Goal: Task Accomplishment & Management: Manage account settings

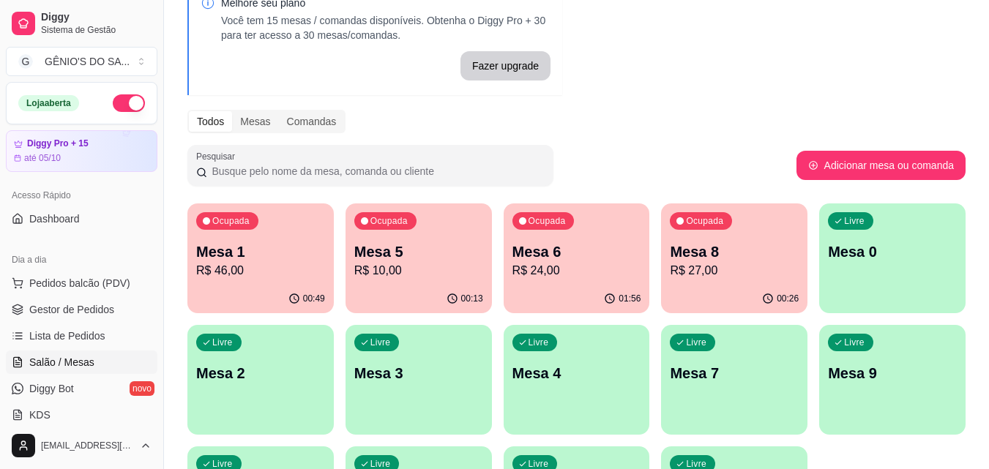
scroll to position [230, 0]
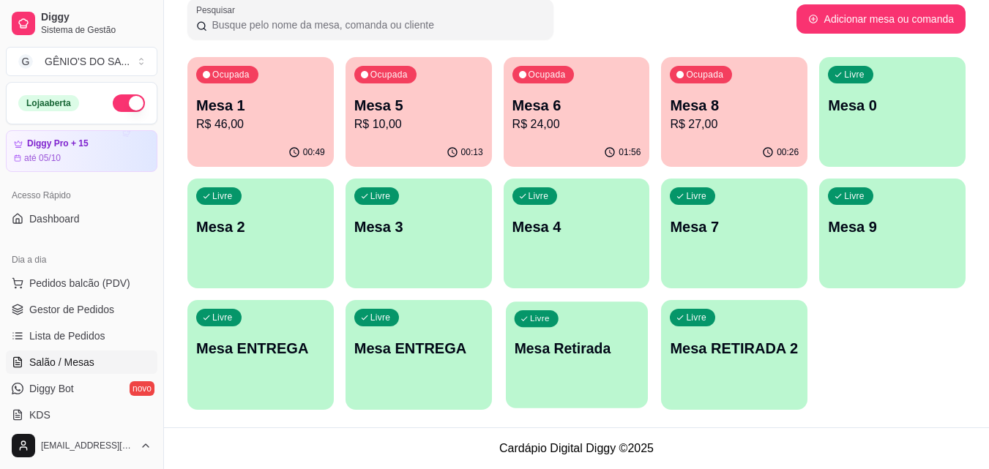
click at [608, 354] on p "Mesa Retirada" at bounding box center [576, 349] width 125 height 20
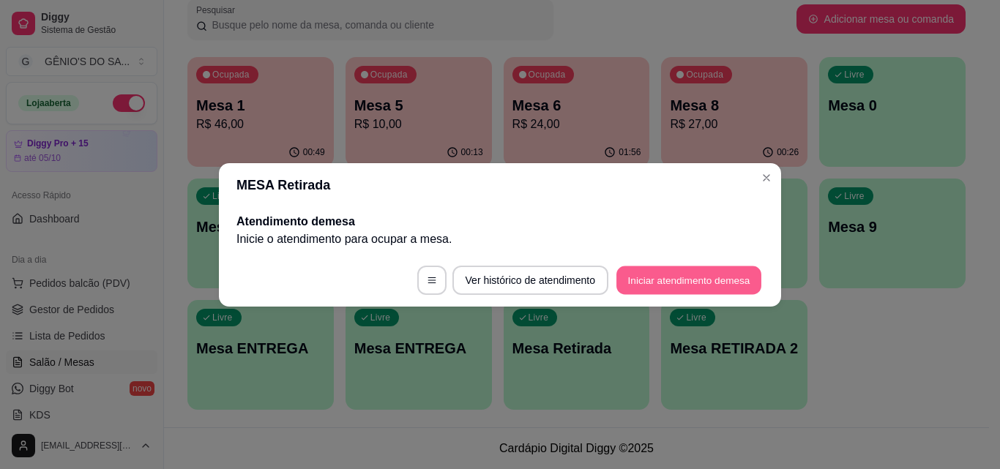
click at [651, 280] on button "Iniciar atendimento de mesa" at bounding box center [688, 280] width 145 height 29
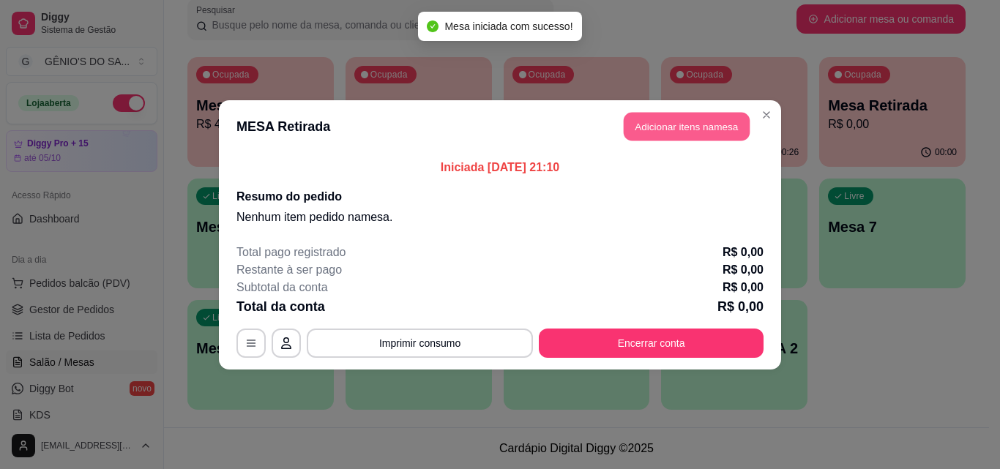
click at [714, 118] on button "Adicionar itens na mesa" at bounding box center [687, 126] width 126 height 29
click at [674, 125] on div "Este pedido será vinculado para MESA Retirada Nenhum produto adicionado" at bounding box center [827, 223] width 307 height 418
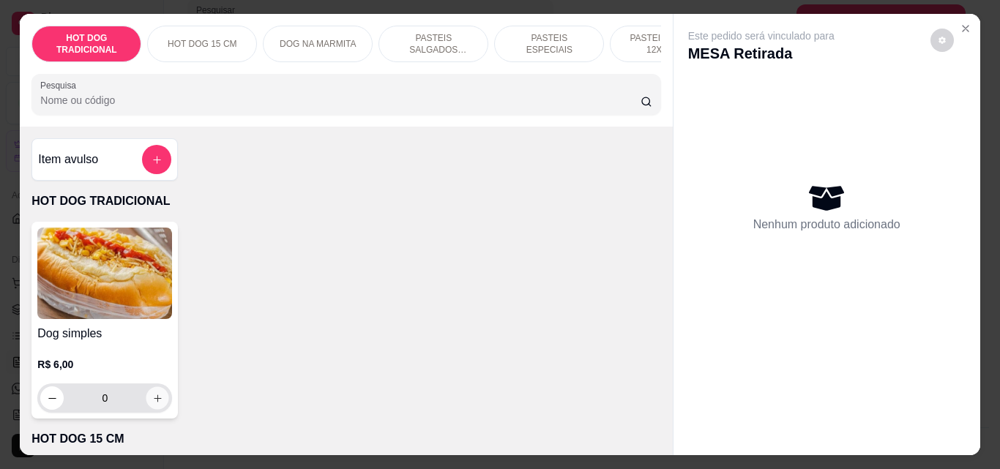
click at [157, 400] on icon "increase-product-quantity" at bounding box center [157, 398] width 11 height 11
type input "1"
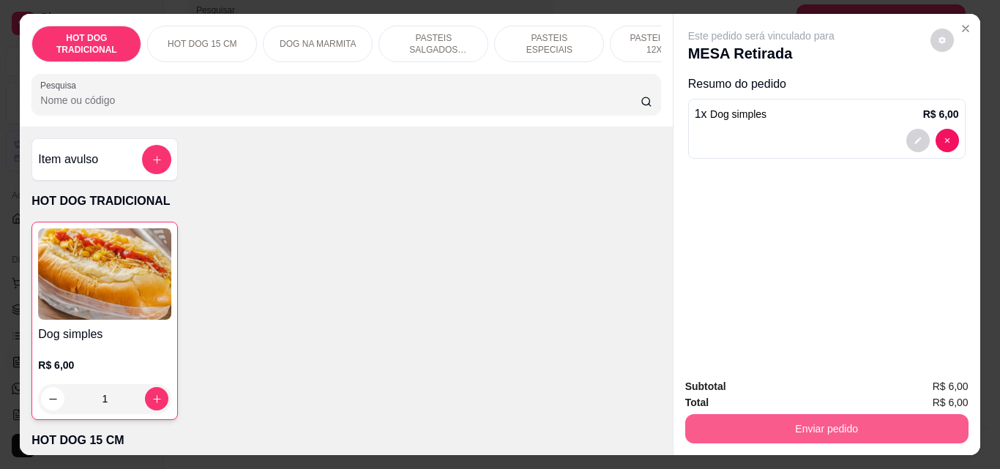
click at [839, 422] on button "Enviar pedido" at bounding box center [826, 428] width 283 height 29
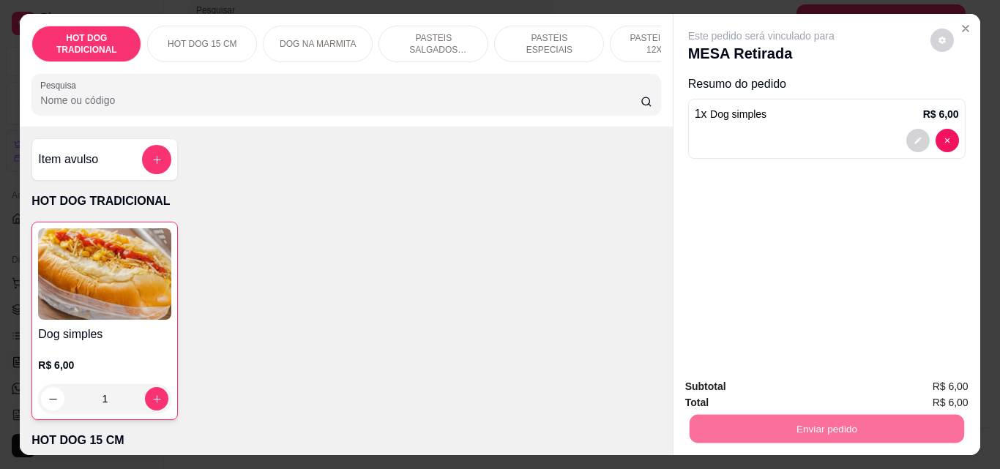
click at [902, 384] on button "Enviar pedido" at bounding box center [930, 387] width 83 height 28
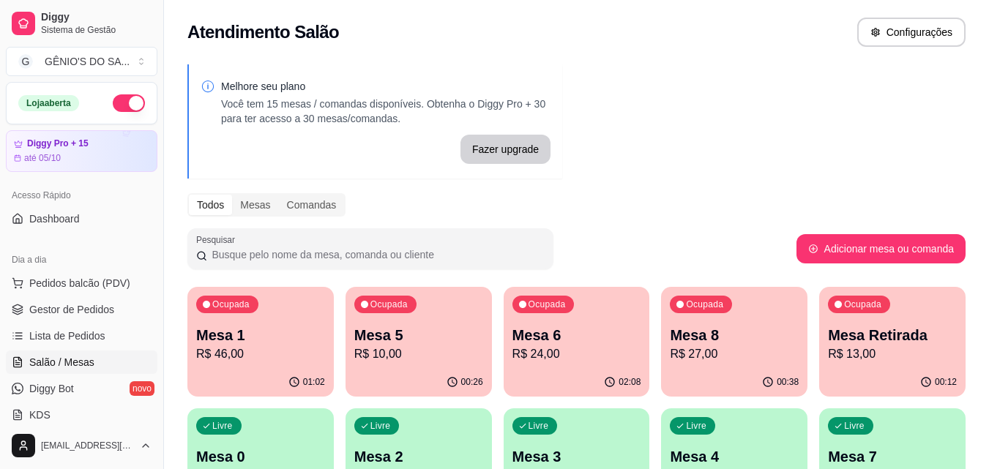
click at [760, 15] on div "Atendimento Salão Configurações" at bounding box center [576, 28] width 825 height 56
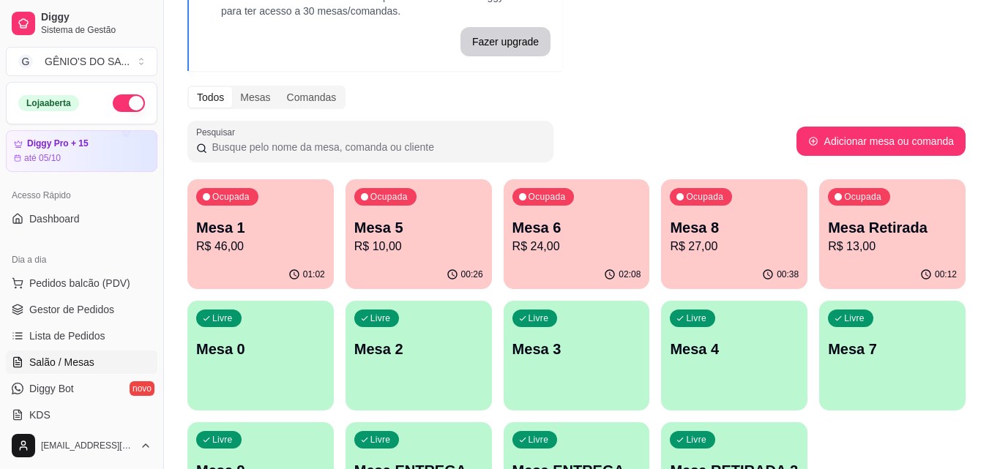
scroll to position [146, 0]
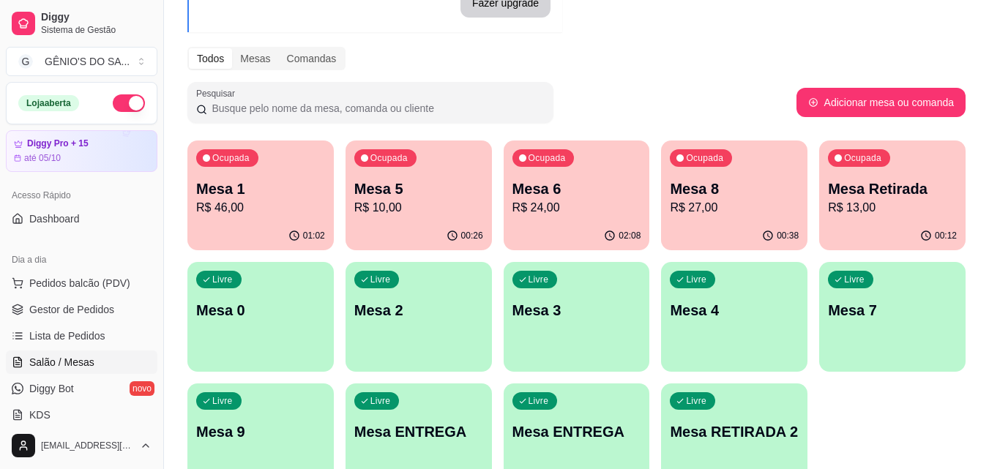
click at [225, 195] on p "Mesa 1" at bounding box center [260, 189] width 129 height 20
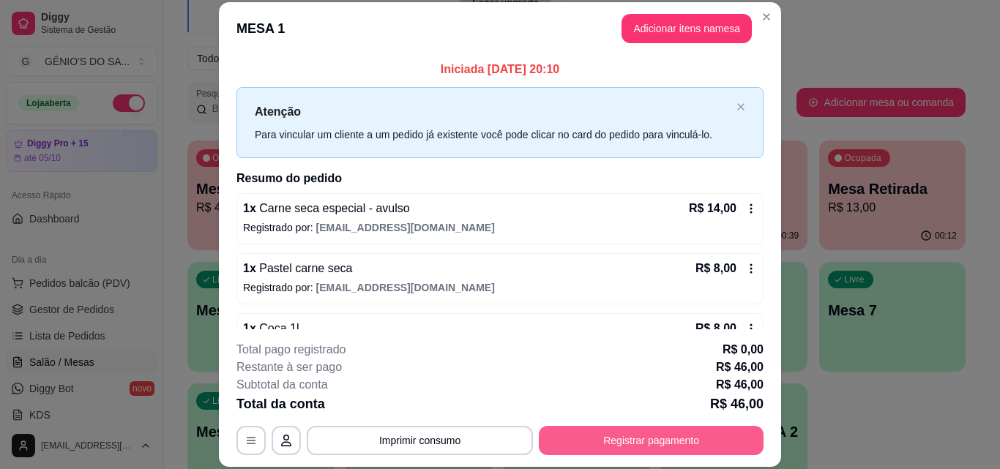
click at [616, 447] on button "Registrar pagamento" at bounding box center [651, 440] width 225 height 29
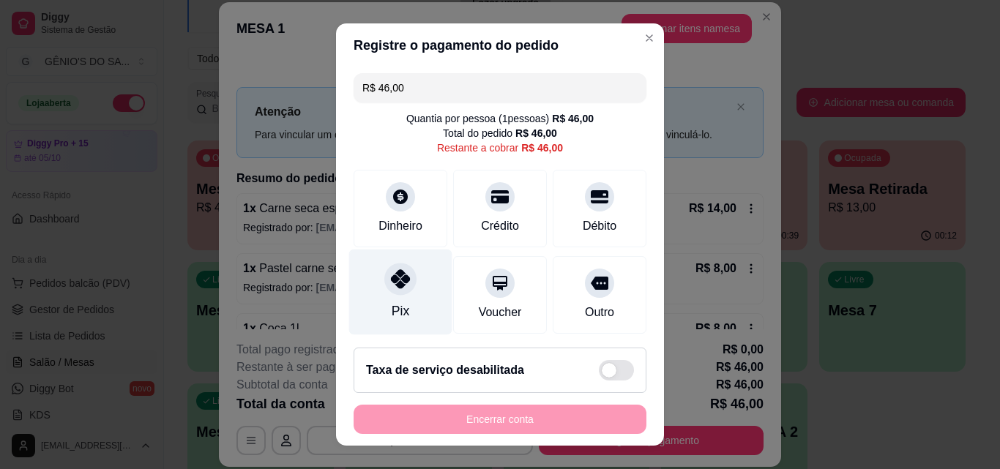
click at [410, 310] on div "Pix" at bounding box center [400, 293] width 103 height 86
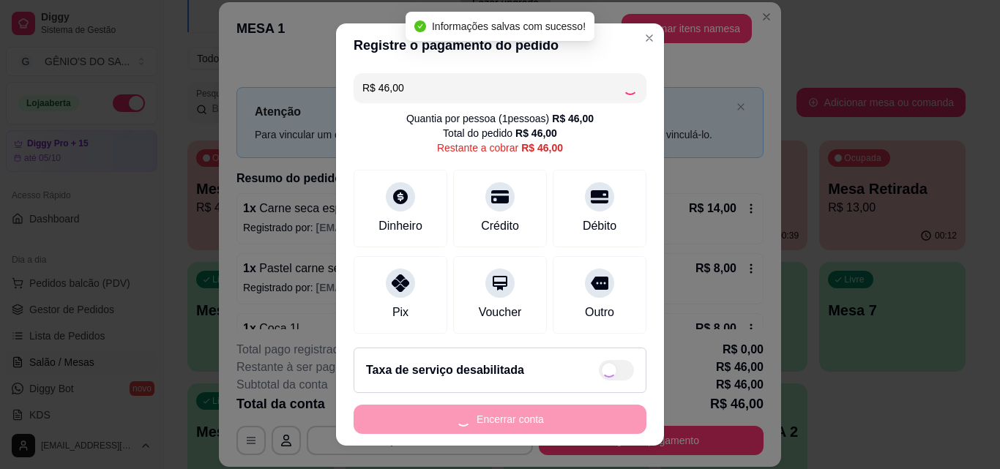
type input "R$ 0,00"
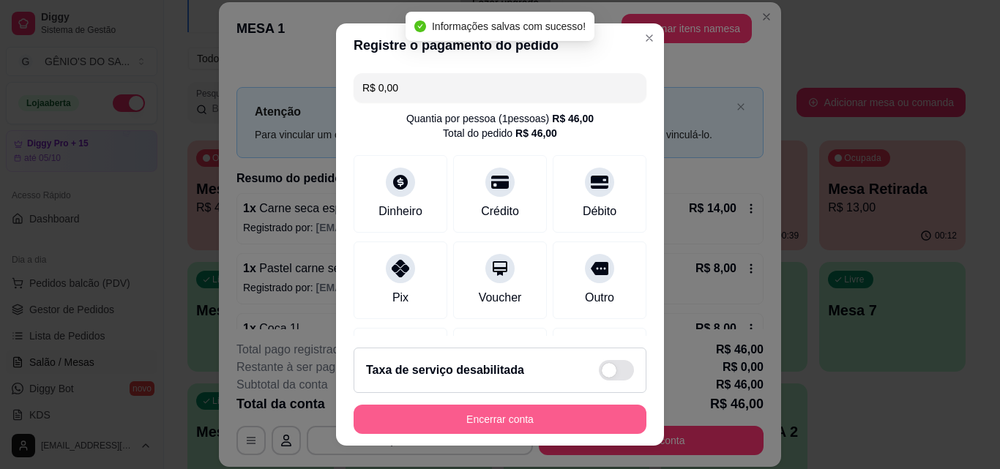
click at [457, 420] on button "Encerrar conta" at bounding box center [500, 419] width 293 height 29
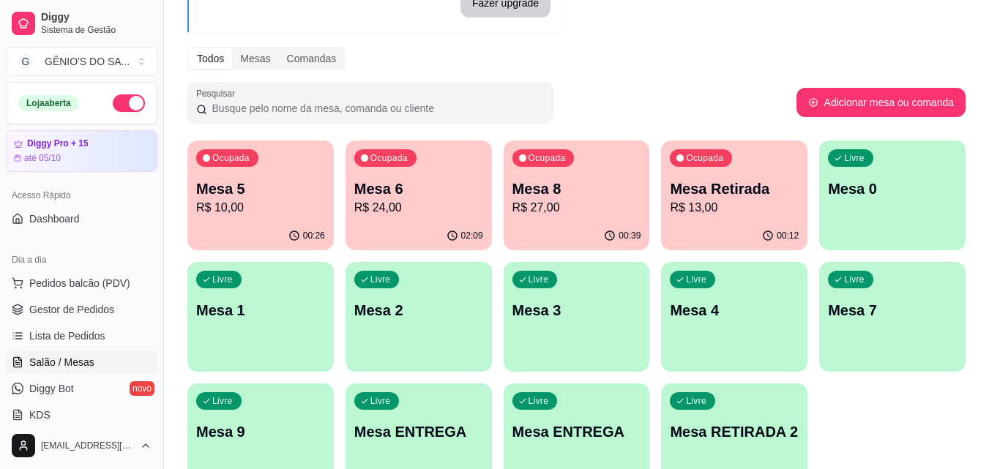
click at [305, 165] on div "Ocupada Mesa 5 R$ 10,00" at bounding box center [260, 181] width 146 height 81
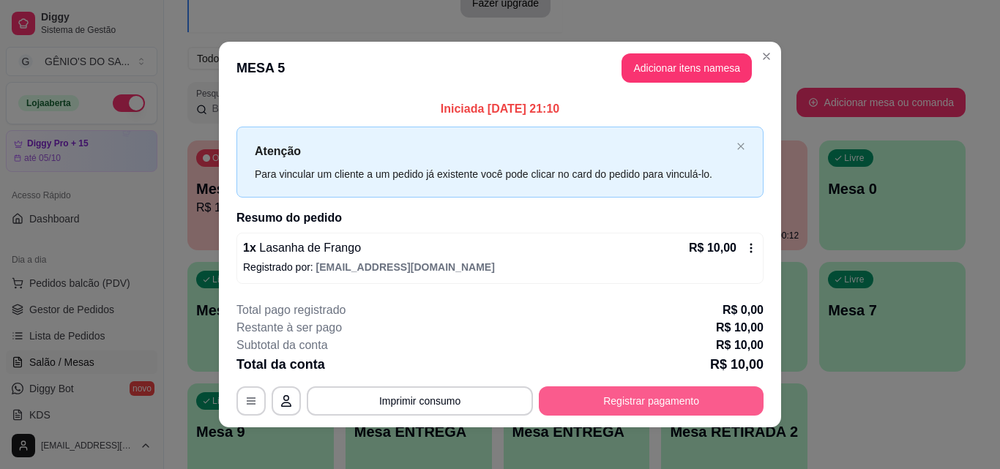
click at [666, 403] on button "Registrar pagamento" at bounding box center [651, 401] width 225 height 29
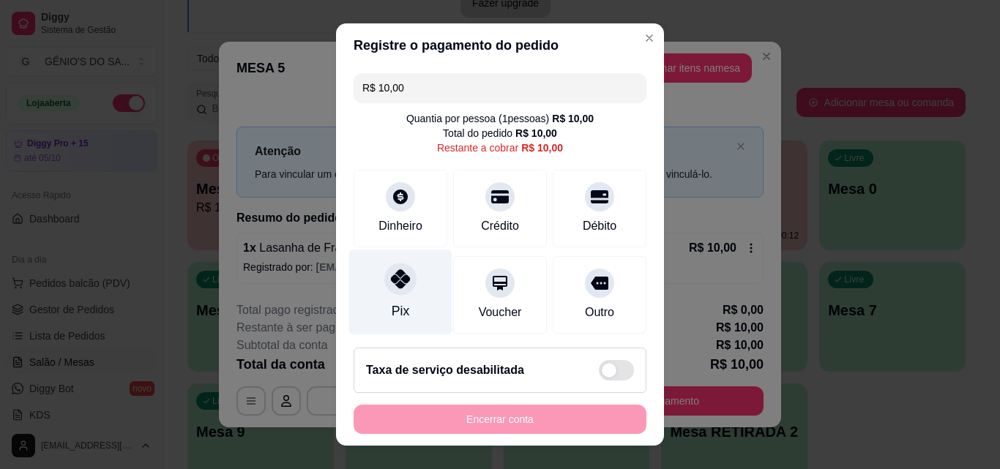
click at [425, 287] on div "Pix" at bounding box center [400, 293] width 103 height 86
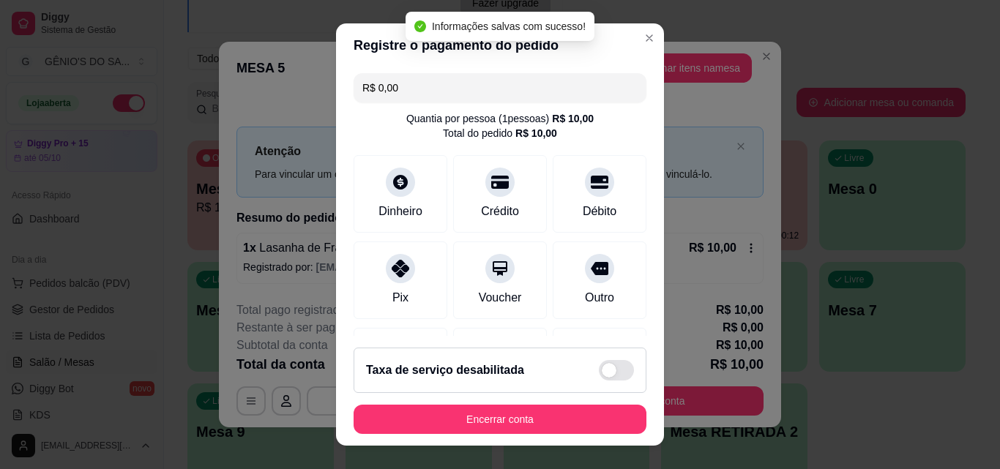
type input "R$ 0,00"
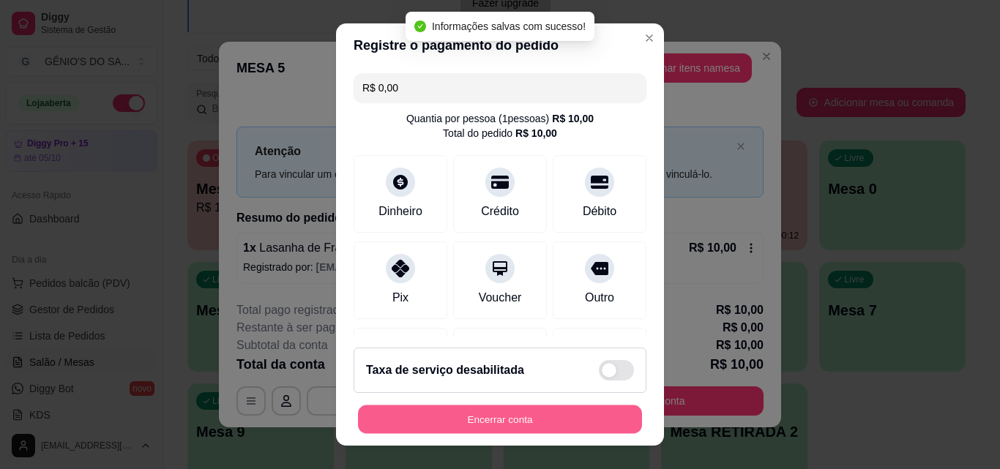
click at [487, 427] on button "Encerrar conta" at bounding box center [500, 420] width 284 height 29
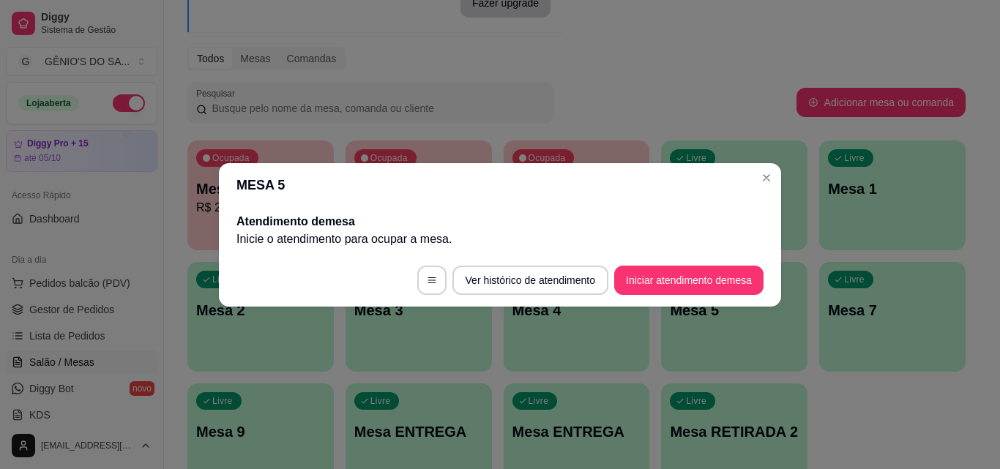
click at [747, 168] on header "MESA 5" at bounding box center [500, 185] width 562 height 44
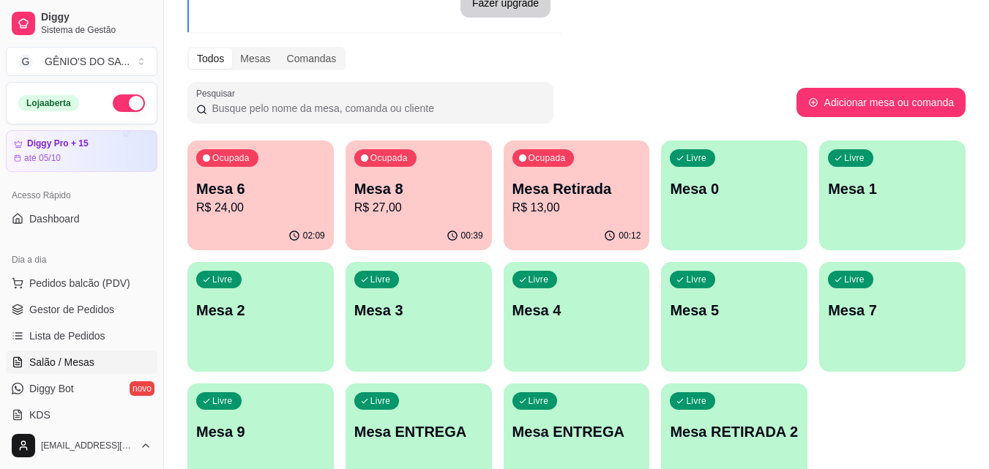
click at [255, 188] on p "Mesa 6" at bounding box center [260, 189] width 129 height 20
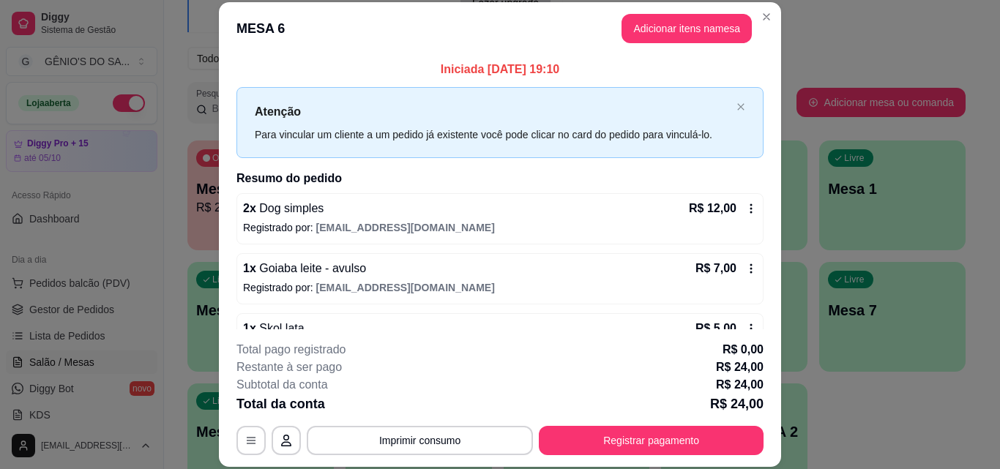
click at [636, 456] on footer "**********" at bounding box center [500, 398] width 562 height 138
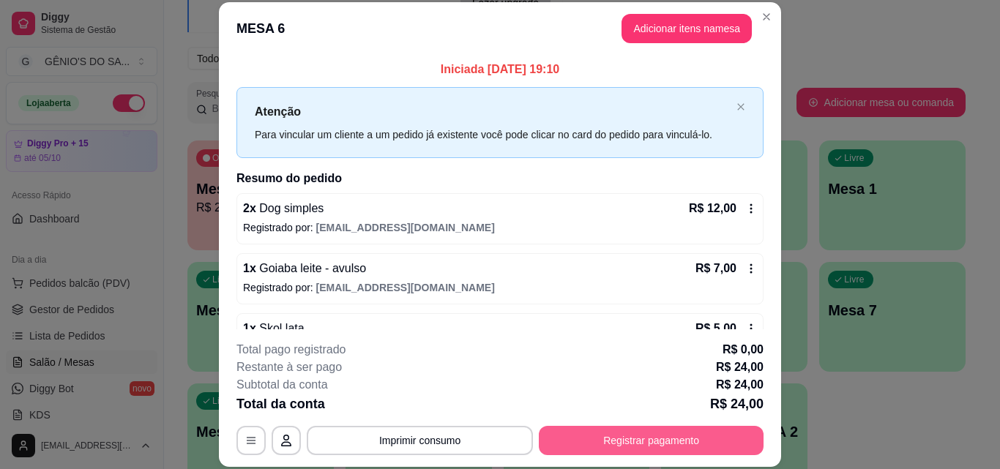
click at [634, 439] on button "Registrar pagamento" at bounding box center [651, 440] width 225 height 29
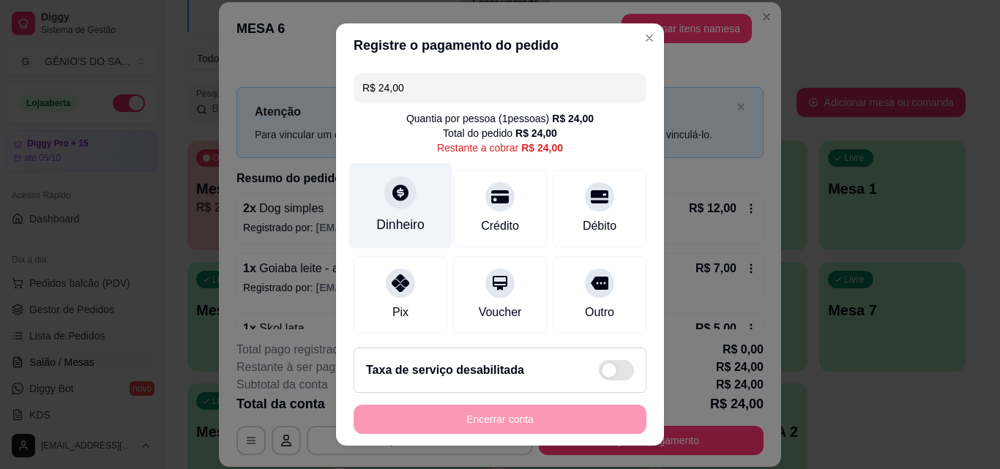
click at [398, 192] on icon at bounding box center [400, 192] width 19 height 19
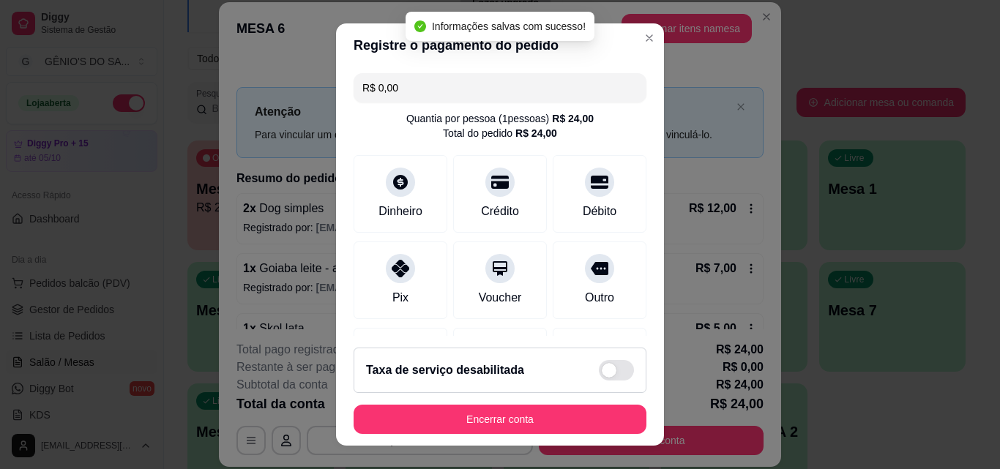
type input "R$ 0,00"
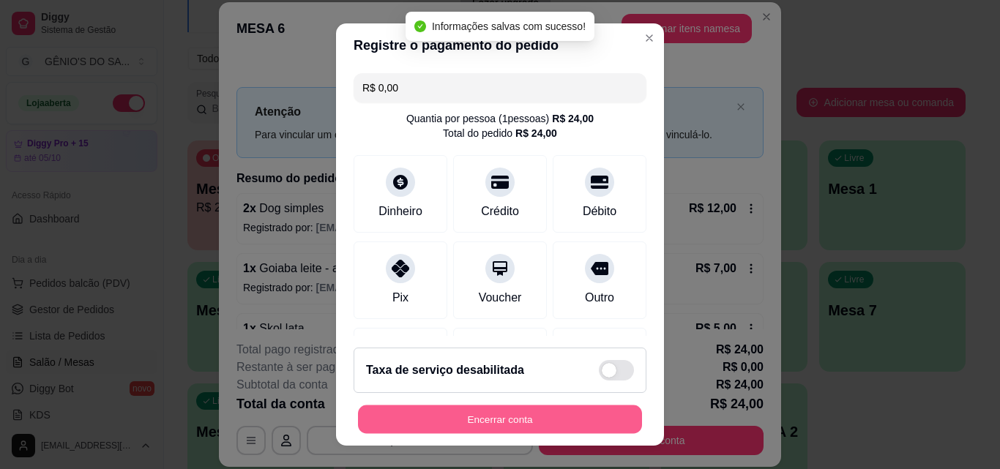
click at [493, 418] on button "Encerrar conta" at bounding box center [500, 420] width 284 height 29
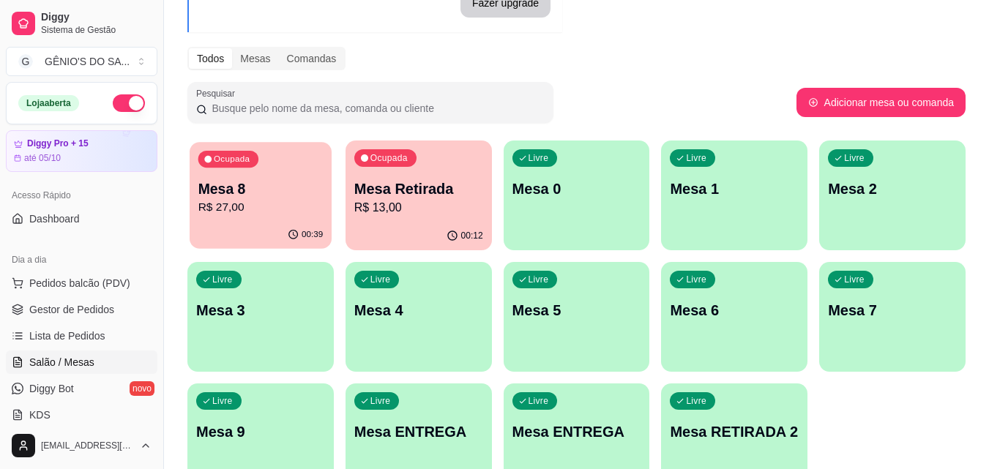
click at [284, 190] on p "Mesa 8" at bounding box center [260, 189] width 125 height 20
click at [388, 209] on p "R$ 13,00" at bounding box center [418, 208] width 129 height 18
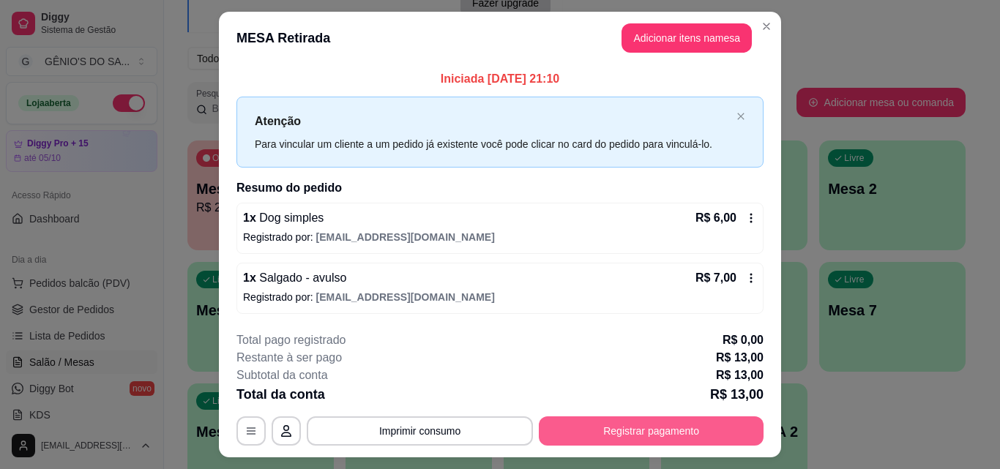
click at [611, 427] on button "Registrar pagamento" at bounding box center [651, 431] width 225 height 29
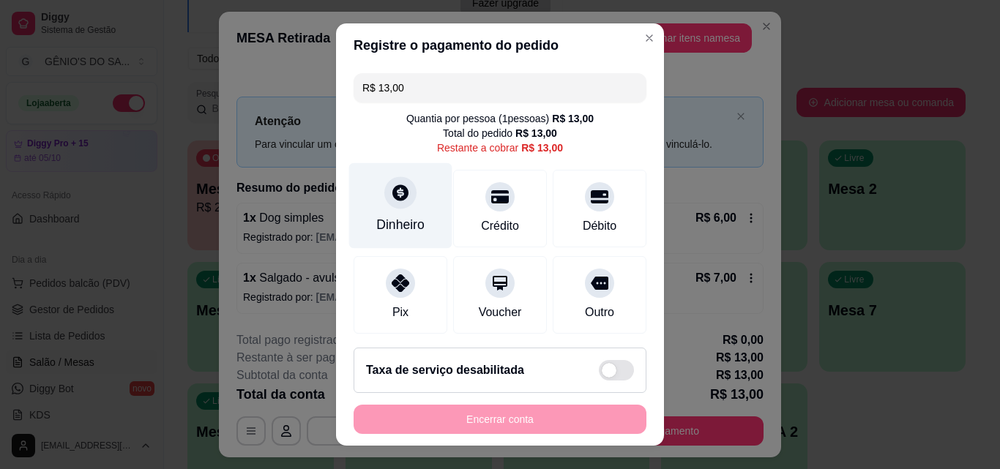
click at [389, 206] on div at bounding box center [400, 192] width 32 height 32
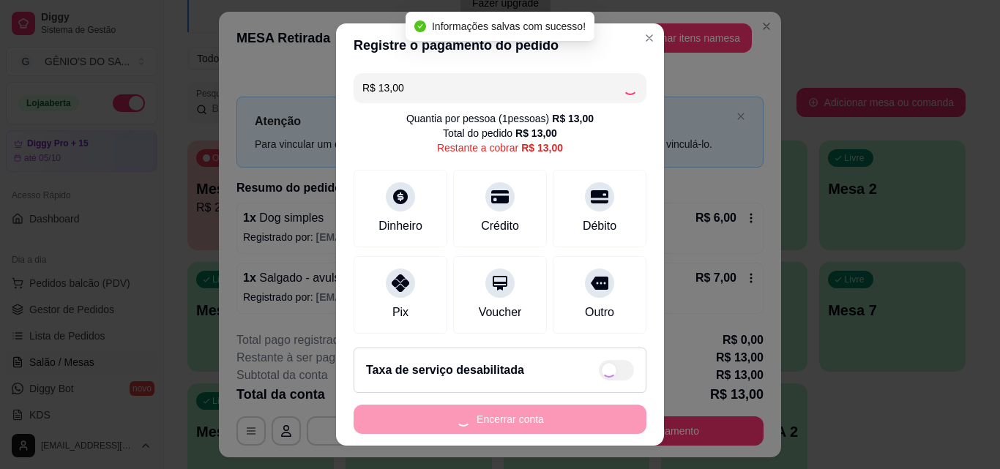
type input "R$ 0,00"
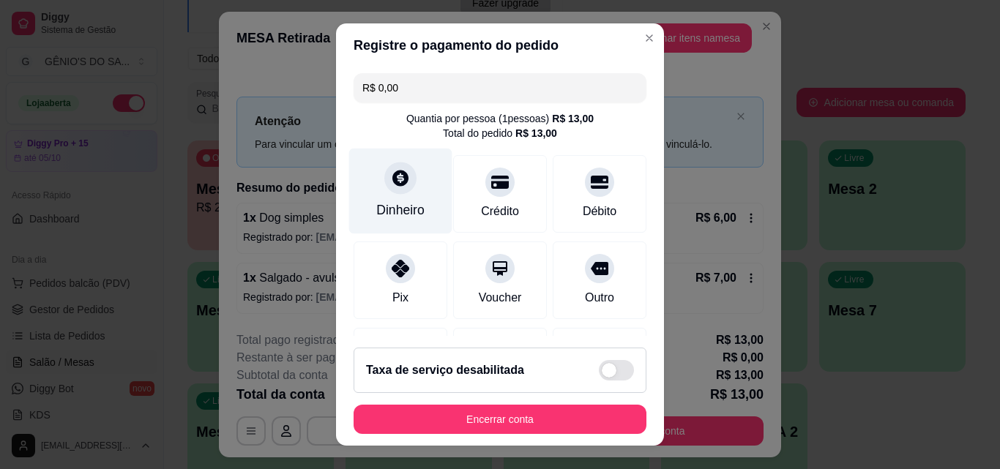
click at [392, 208] on div "Dinheiro" at bounding box center [400, 210] width 48 height 19
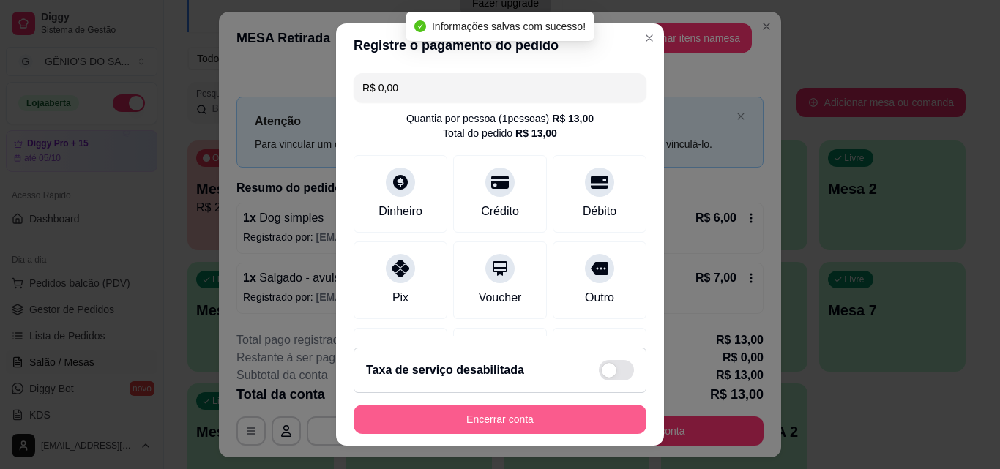
click at [523, 422] on button "Encerrar conta" at bounding box center [500, 419] width 293 height 29
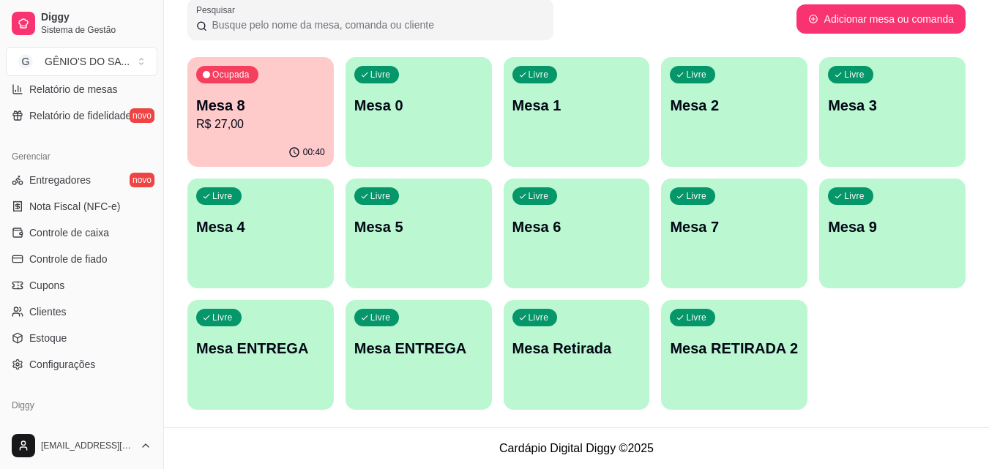
scroll to position [511, 0]
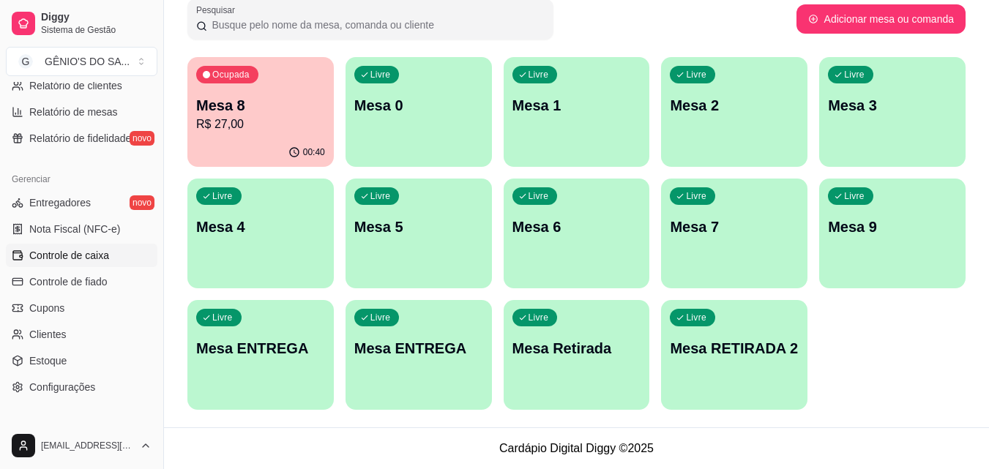
click at [73, 254] on span "Controle de caixa" at bounding box center [69, 255] width 80 height 15
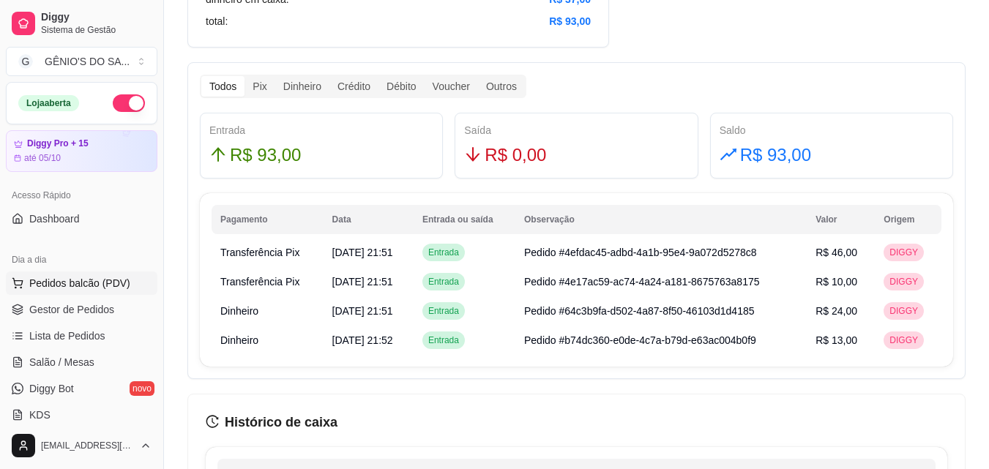
click at [53, 289] on span "Pedidos balcão (PDV)" at bounding box center [79, 283] width 101 height 15
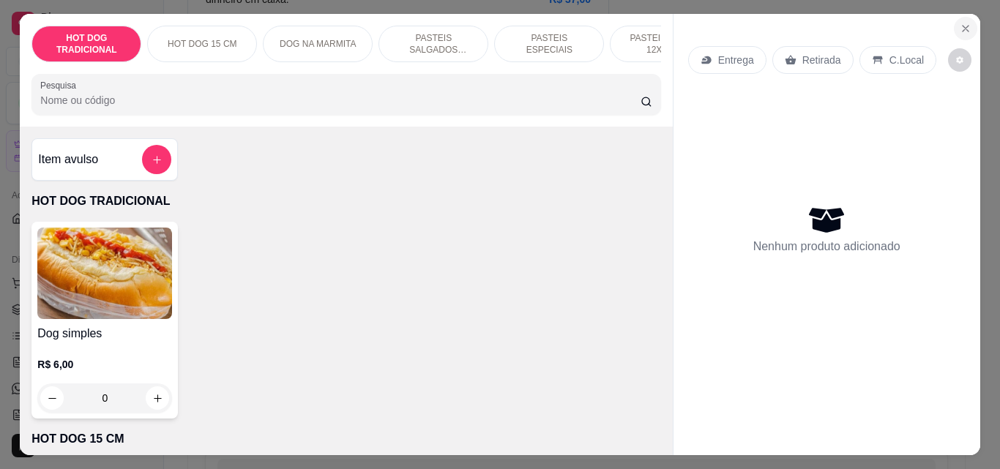
click at [960, 29] on icon "Close" at bounding box center [966, 29] width 12 height 12
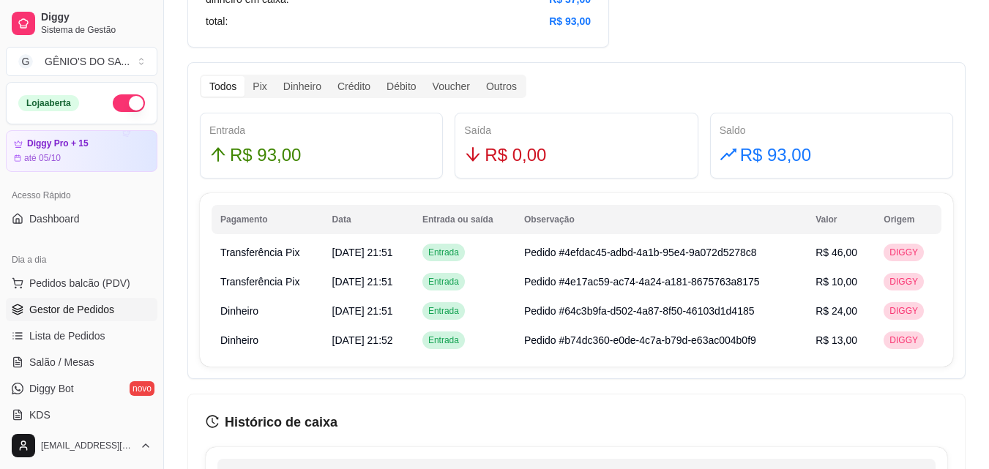
click at [53, 309] on span "Gestor de Pedidos" at bounding box center [71, 309] width 85 height 15
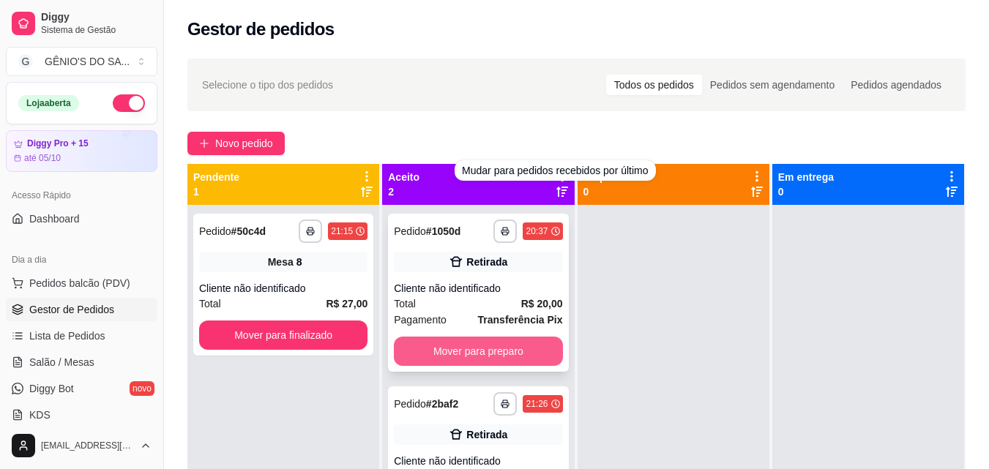
click at [442, 359] on button "Mover para preparo" at bounding box center [478, 351] width 168 height 29
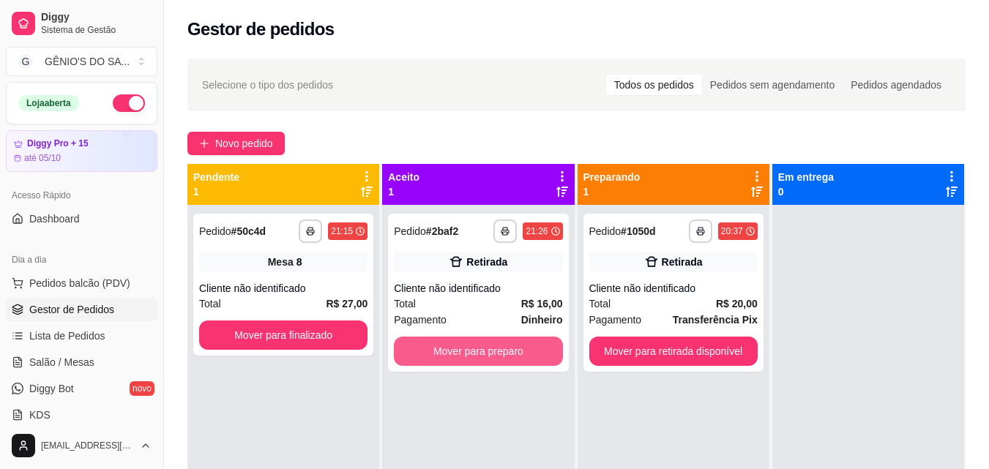
click at [442, 359] on button "Mover para preparo" at bounding box center [478, 351] width 168 height 29
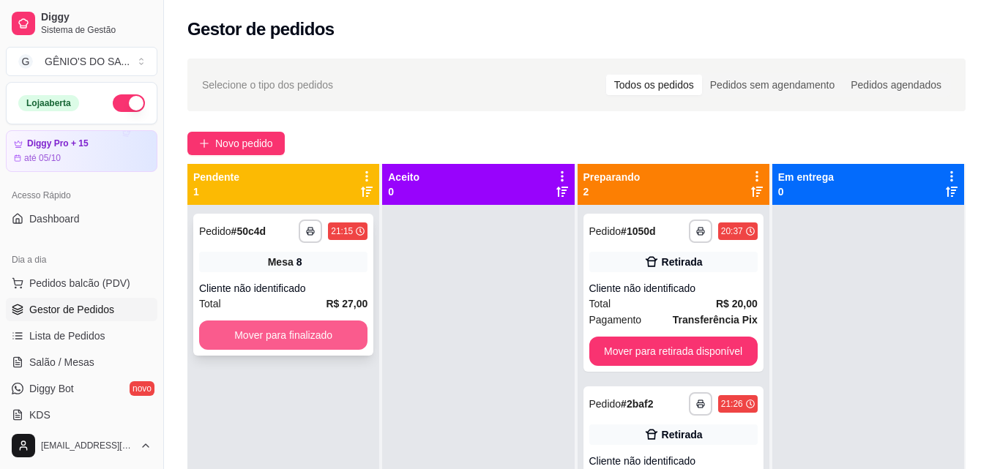
click at [325, 345] on button "Mover para finalizado" at bounding box center [283, 335] width 168 height 29
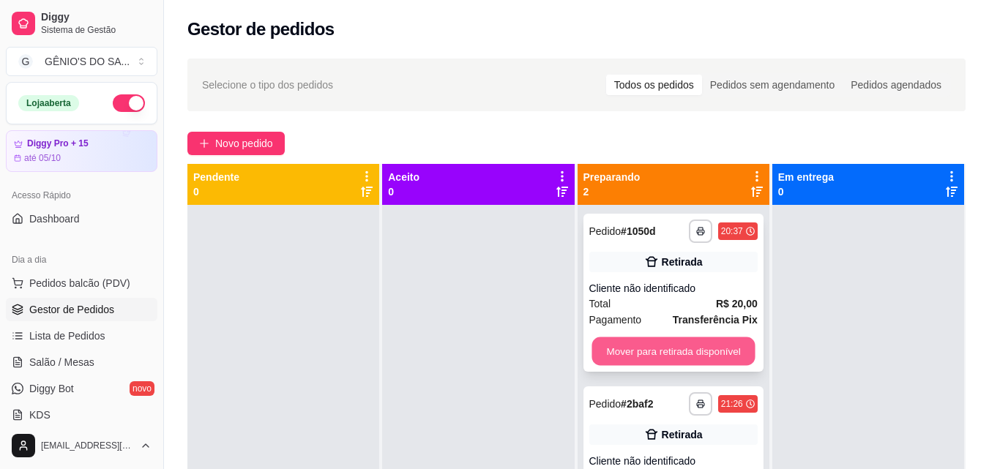
click at [663, 341] on button "Mover para retirada disponível" at bounding box center [673, 351] width 163 height 29
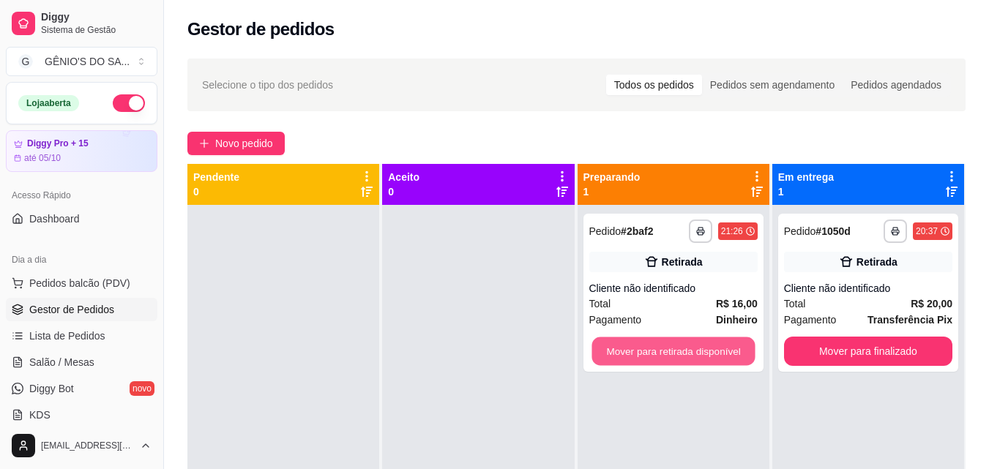
click at [663, 341] on button "Mover para retirada disponível" at bounding box center [673, 351] width 163 height 29
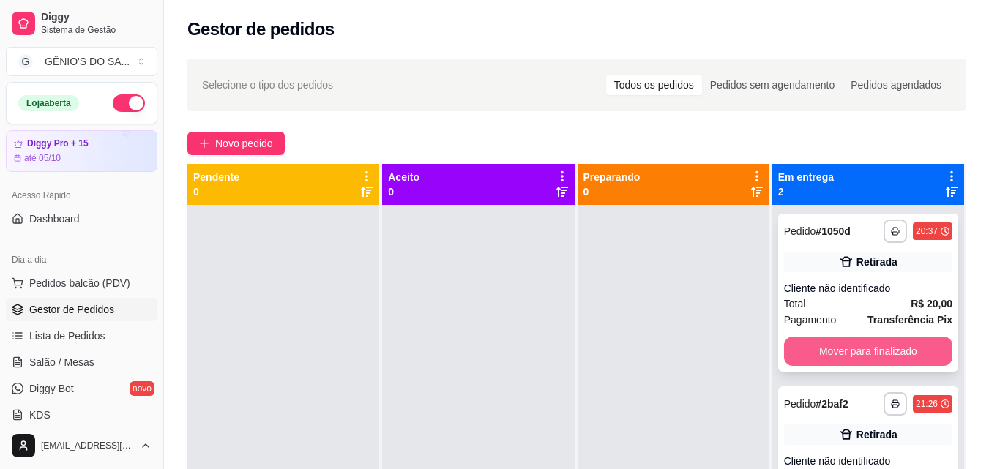
click at [899, 344] on button "Mover para finalizado" at bounding box center [868, 351] width 168 height 29
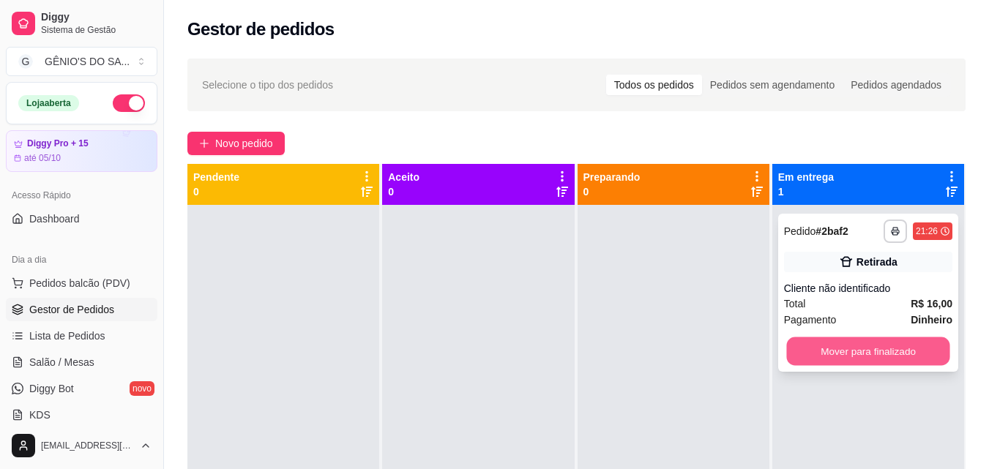
click at [895, 346] on button "Mover para finalizado" at bounding box center [867, 351] width 163 height 29
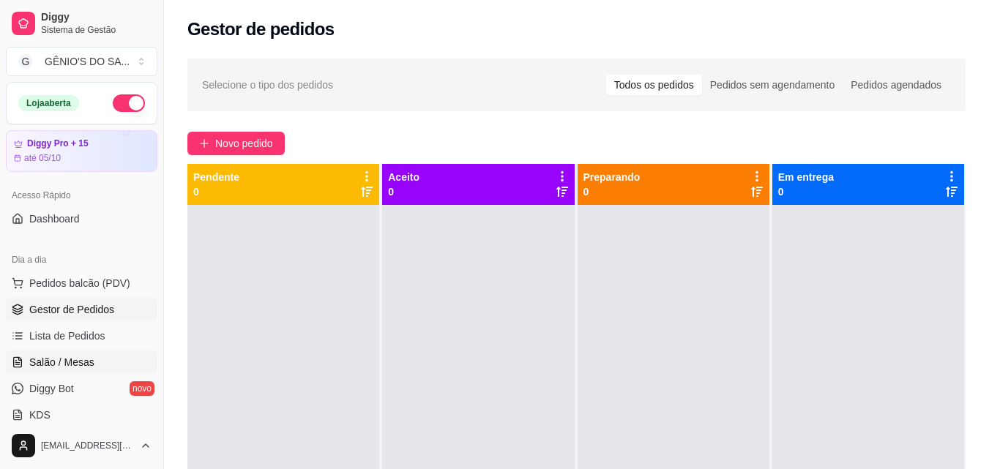
click at [64, 369] on span "Salão / Mesas" at bounding box center [61, 362] width 65 height 15
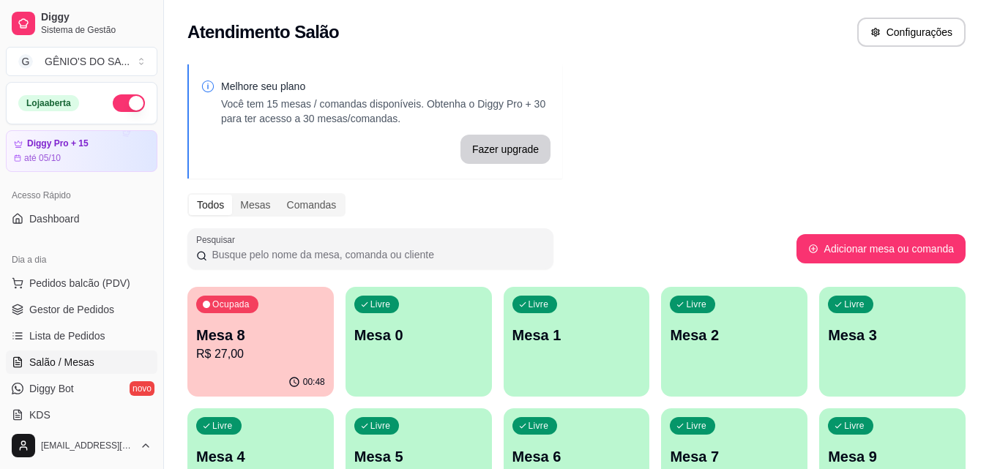
click at [234, 350] on p "R$ 27,00" at bounding box center [260, 355] width 129 height 18
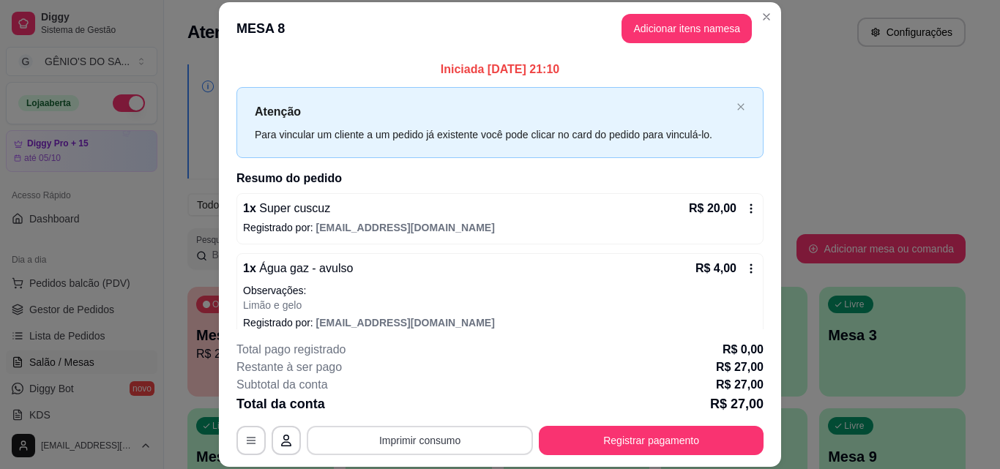
click at [439, 440] on button "Imprimir consumo" at bounding box center [420, 440] width 226 height 29
click at [429, 404] on button "Impressora" at bounding box center [419, 406] width 102 height 23
